Goal: Information Seeking & Learning: Learn about a topic

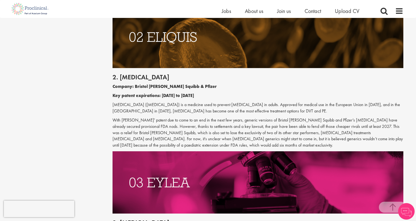
scroll to position [523, 0]
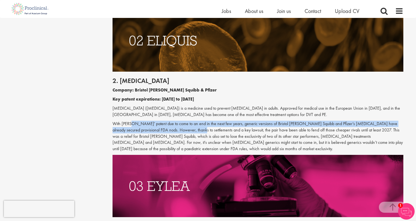
drag, startPoint x: 129, startPoint y: 117, endPoint x: 174, endPoint y: 123, distance: 45.5
click at [174, 123] on p "With [PERSON_NAME]' patent due to come to an end in the next few years, generic…" at bounding box center [258, 136] width 291 height 31
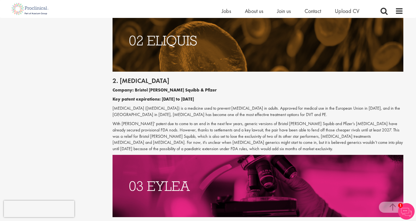
click at [189, 123] on p "With [PERSON_NAME]' patent due to come to an end in the next few years, generic…" at bounding box center [258, 136] width 291 height 31
drag, startPoint x: 183, startPoint y: 122, endPoint x: 240, endPoint y: 124, distance: 57.0
click at [238, 123] on p "With [PERSON_NAME]' patent due to come to an end in the next few years, generic…" at bounding box center [258, 136] width 291 height 31
click at [240, 124] on p "With [PERSON_NAME]' patent due to come to an end in the next few years, generic…" at bounding box center [258, 136] width 291 height 31
drag, startPoint x: 236, startPoint y: 124, endPoint x: 186, endPoint y: 124, distance: 50.1
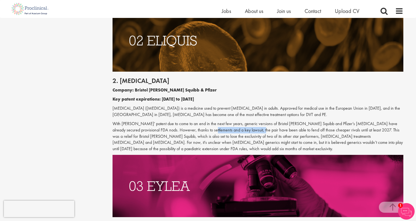
click at [186, 124] on p "With [PERSON_NAME]' patent due to come to an end in the next few years, generic…" at bounding box center [258, 136] width 291 height 31
drag, startPoint x: 203, startPoint y: 124, endPoint x: 236, endPoint y: 125, distance: 33.3
click at [234, 125] on p "With [PERSON_NAME]' patent due to come to an end in the next few years, generic…" at bounding box center [258, 136] width 291 height 31
click at [236, 125] on p "With [PERSON_NAME]' patent due to come to an end in the next few years, generic…" at bounding box center [258, 136] width 291 height 31
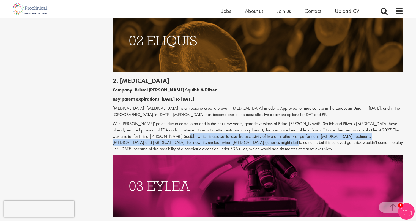
drag, startPoint x: 150, startPoint y: 131, endPoint x: 204, endPoint y: 134, distance: 54.4
click at [204, 134] on p "With [PERSON_NAME]' patent due to come to an end in the next few years, generic…" at bounding box center [258, 136] width 291 height 31
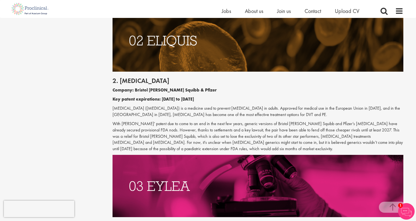
click at [207, 135] on p "With [PERSON_NAME]' patent due to come to an end in the next few years, generic…" at bounding box center [258, 136] width 291 height 31
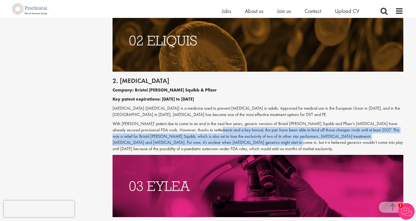
drag, startPoint x: 208, startPoint y: 135, endPoint x: 193, endPoint y: 127, distance: 17.1
click at [193, 127] on p "With [PERSON_NAME]' patent due to come to an end in the next few years, generic…" at bounding box center [258, 136] width 291 height 31
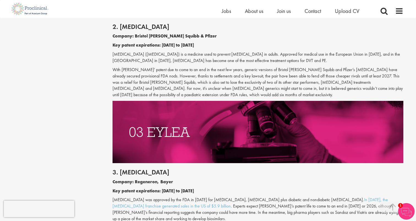
scroll to position [552, 0]
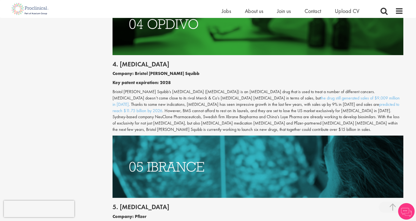
scroll to position [823, 0]
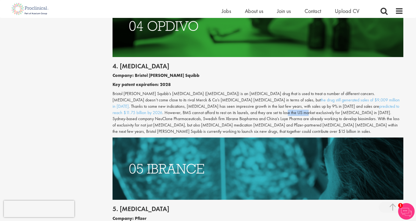
drag, startPoint x: 142, startPoint y: 98, endPoint x: 164, endPoint y: 99, distance: 22.1
click at [163, 99] on p "Bristol Myers Squibb’s Opdivo (nivolumab) is an immunotherapy drug that is used…" at bounding box center [258, 113] width 291 height 44
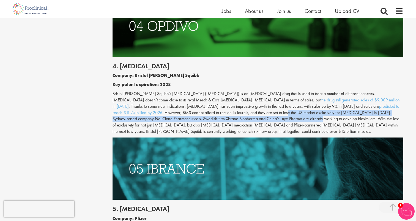
click at [164, 99] on p "Bristol Myers Squibb’s Opdivo (nivolumab) is an immunotherapy drug that is used…" at bounding box center [258, 113] width 291 height 44
